Goal: Task Accomplishment & Management: Use online tool/utility

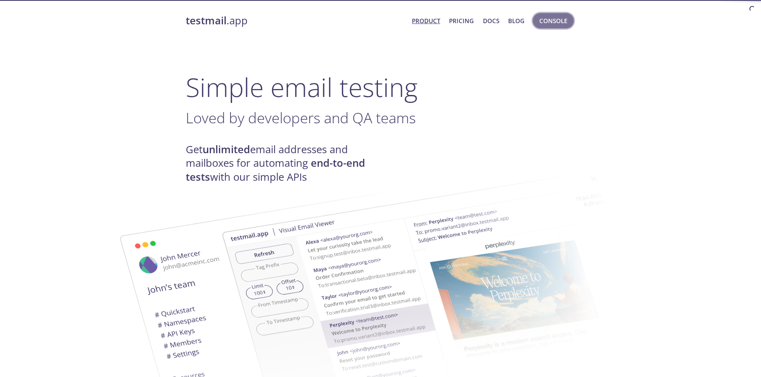
click at [562, 21] on span "Console" at bounding box center [553, 21] width 28 height 10
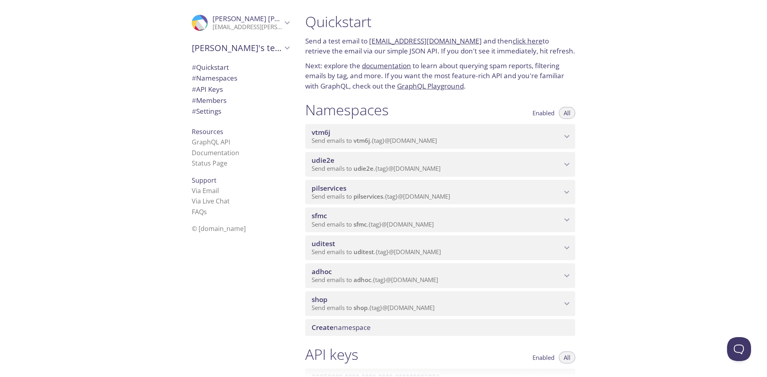
click at [364, 266] on div "adhoc Send emails to adhoc . {tag} @[DOMAIN_NAME]" at bounding box center [440, 276] width 270 height 25
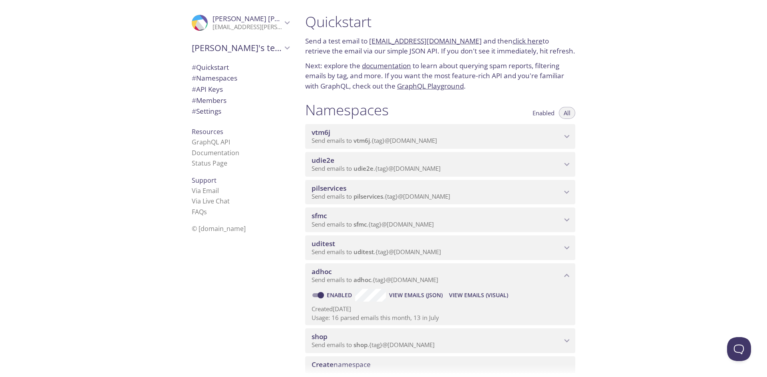
click at [476, 294] on span "View Emails (Visual)" at bounding box center [478, 296] width 59 height 10
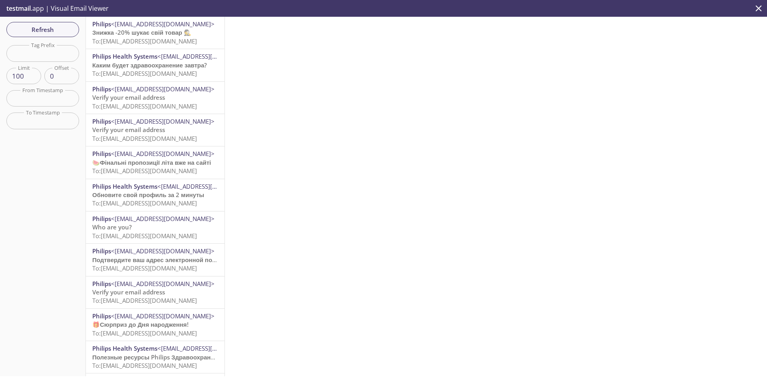
click at [149, 68] on span "Каким будет здравоохранение завтра?" at bounding box center [149, 65] width 115 height 8
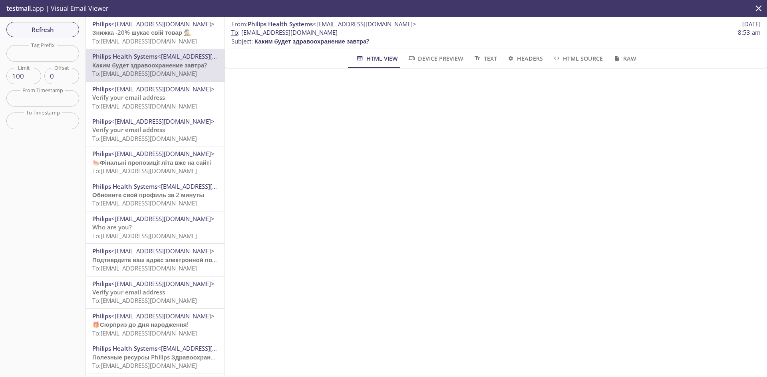
click at [136, 107] on span "To: [EMAIL_ADDRESS][DOMAIN_NAME]" at bounding box center [144, 106] width 105 height 8
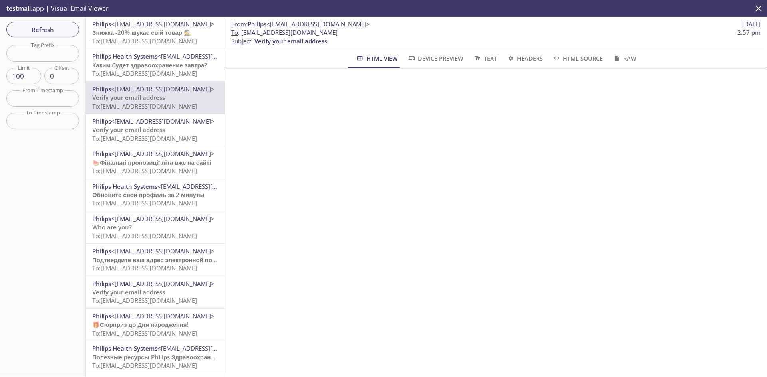
drag, startPoint x: 362, startPoint y: 32, endPoint x: 241, endPoint y: 32, distance: 121.0
click at [241, 32] on span "To : [EMAIL_ADDRESS][DOMAIN_NAME] 2:57 pm" at bounding box center [495, 32] width 529 height 8
copy span "[EMAIL_ADDRESS][DOMAIN_NAME]"
click at [26, 30] on span "Refresh" at bounding box center [43, 29] width 60 height 10
